Goal: Use online tool/utility: Use online tool/utility

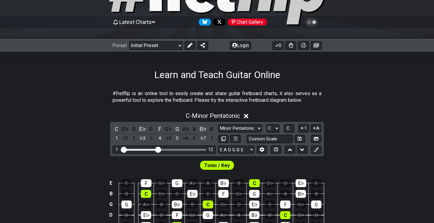
scroll to position [56, 0]
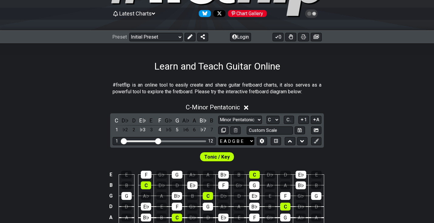
select select "Eb Ab Db Gb Bb Eb"
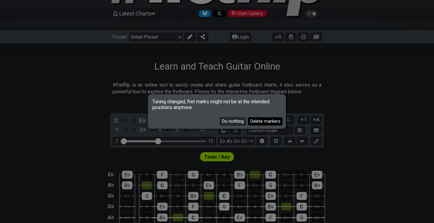
click at [261, 121] on button "Delete markers" at bounding box center [265, 121] width 35 height 8
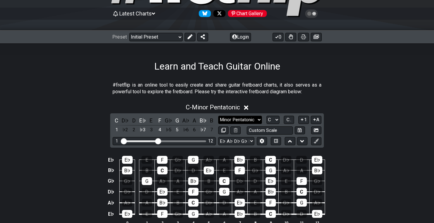
select select "Phrygian"
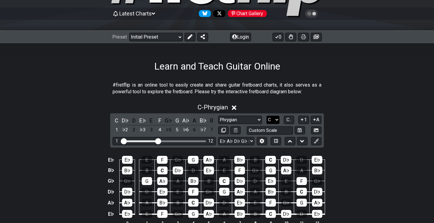
select select "A"
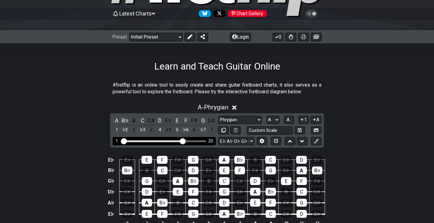
drag, startPoint x: 159, startPoint y: 139, endPoint x: 184, endPoint y: 142, distance: 24.7
click at [184, 141] on input "Visible fret range" at bounding box center [164, 141] width 86 height 0
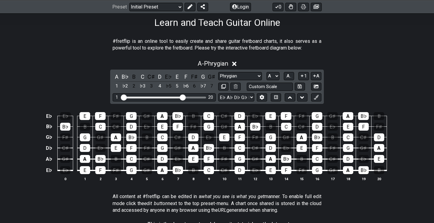
scroll to position [99, 0]
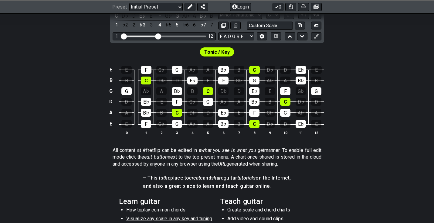
scroll to position [90, 0]
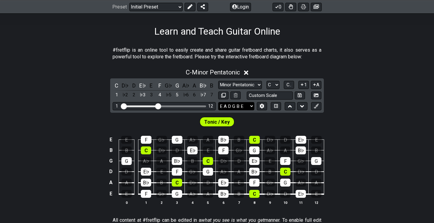
select select "Eb Ab Db Gb Bb Eb"
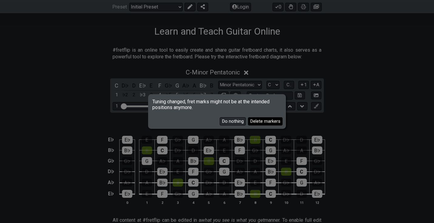
click at [261, 121] on button "Delete markers" at bounding box center [265, 121] width 35 height 8
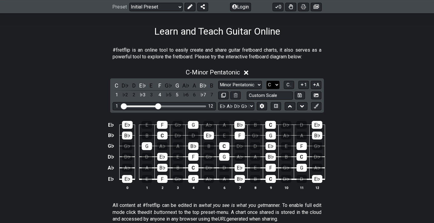
select select "A"
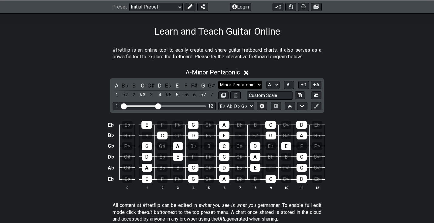
select select "Phrygian"
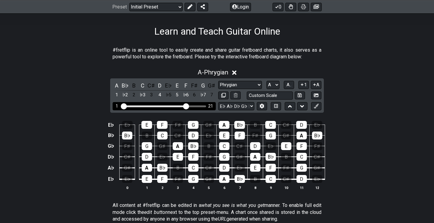
drag, startPoint x: 157, startPoint y: 107, endPoint x: 185, endPoint y: 108, distance: 27.7
click at [185, 106] on input "Visible fret range" at bounding box center [164, 106] width 86 height 0
